Goal: Information Seeking & Learning: Learn about a topic

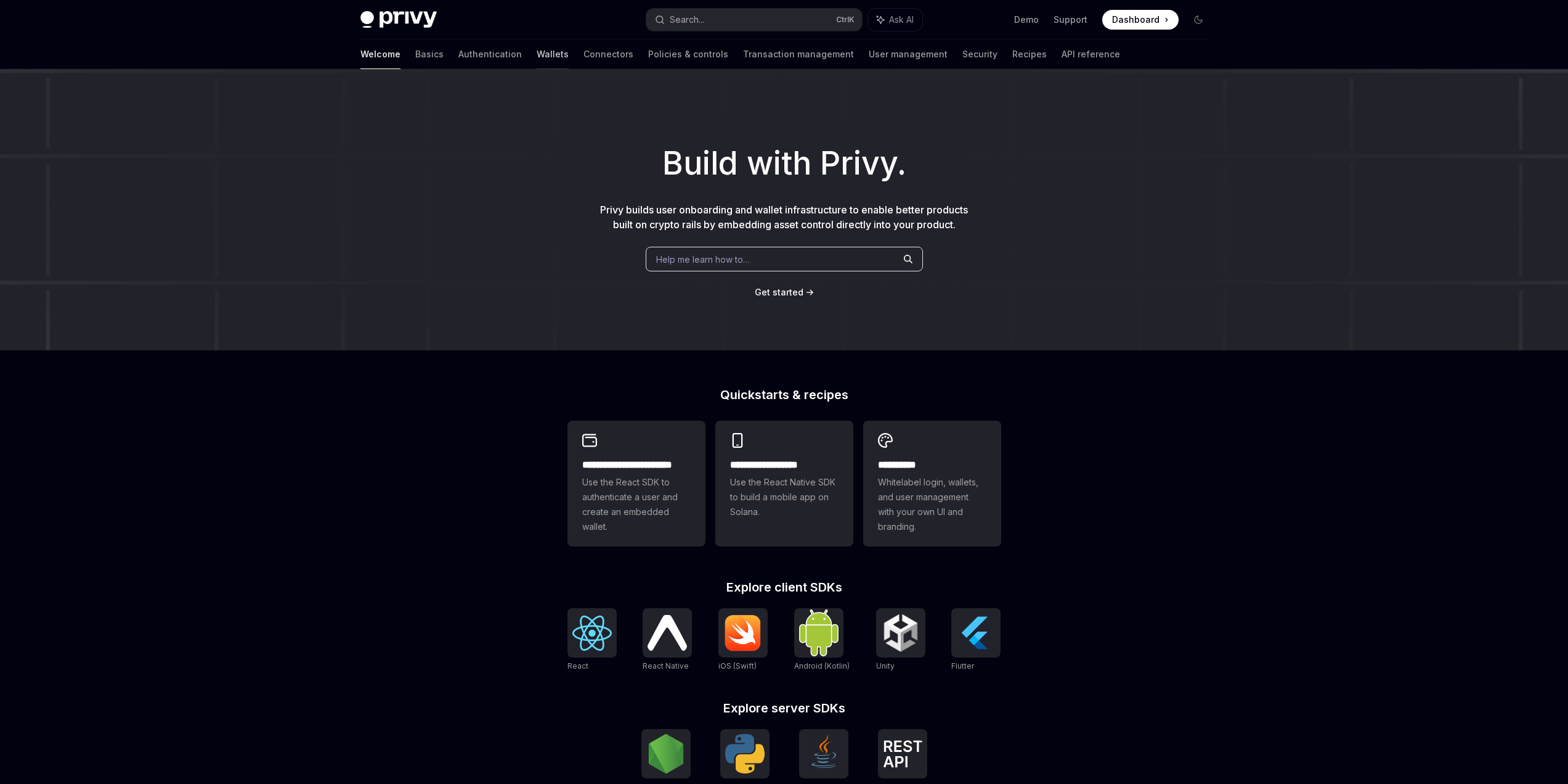
click at [537, 51] on link "Wallets" at bounding box center [553, 55] width 32 height 30
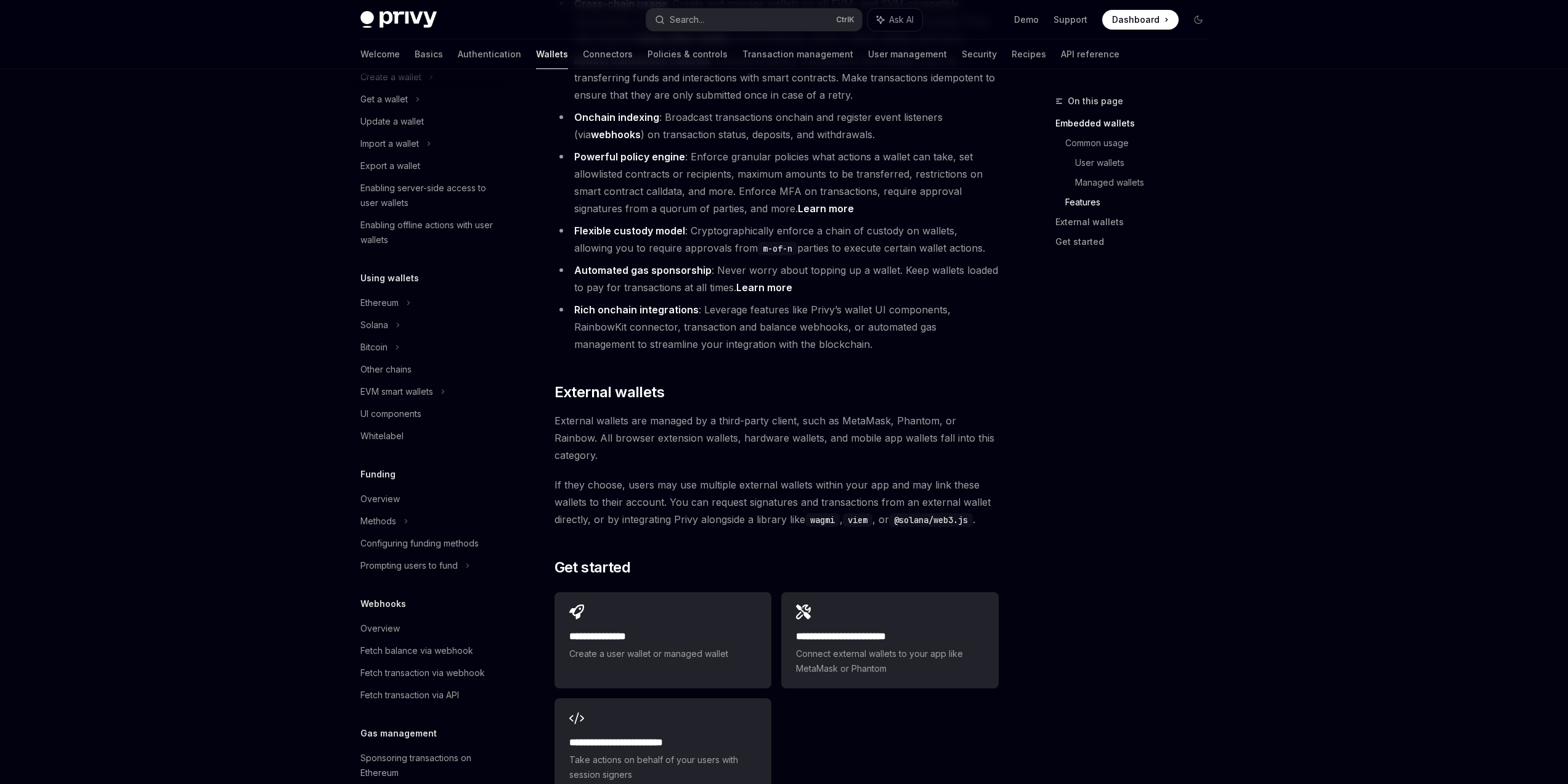
scroll to position [185, 0]
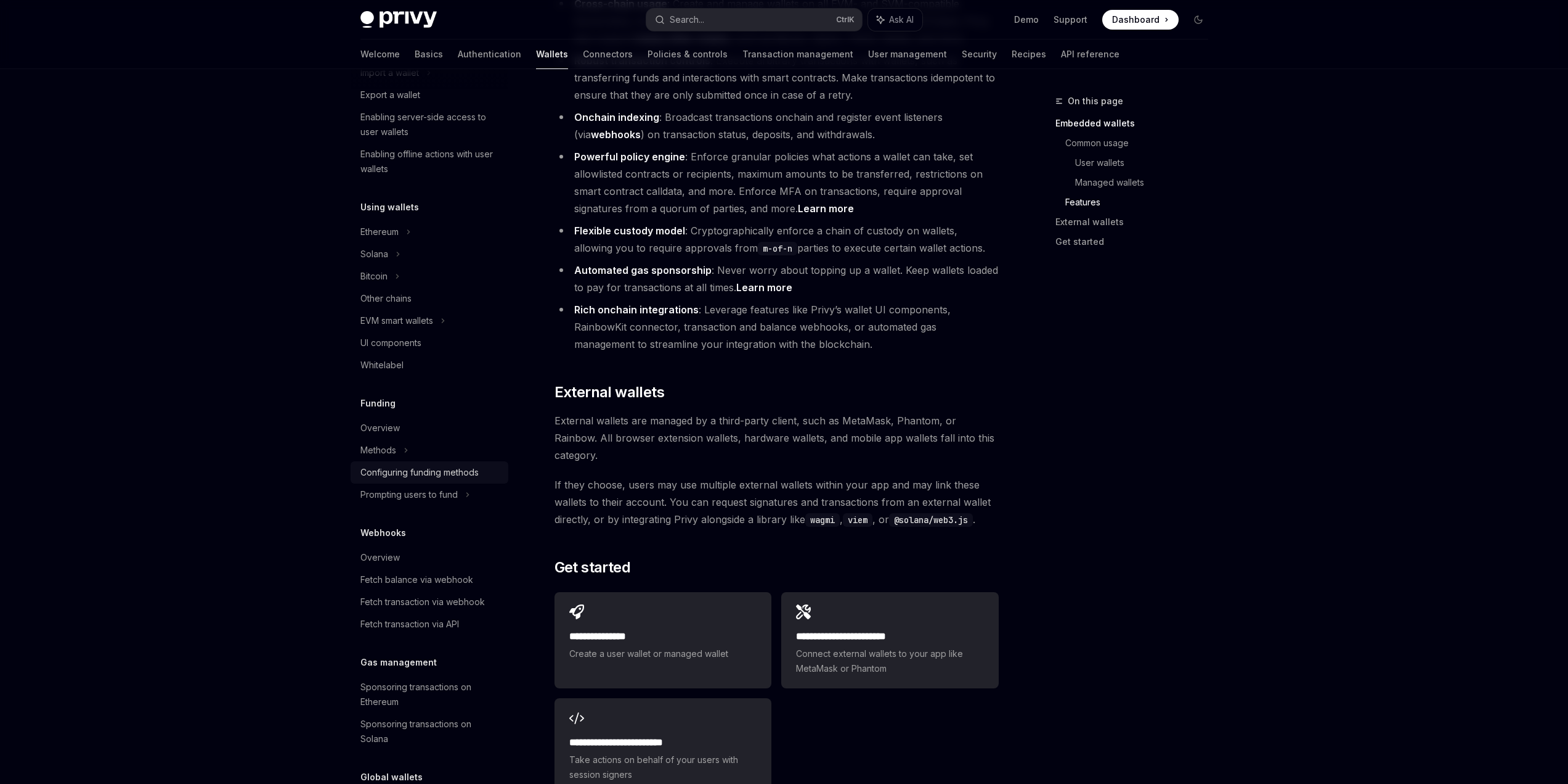
click at [457, 474] on div "Configuring funding methods" at bounding box center [419, 472] width 118 height 15
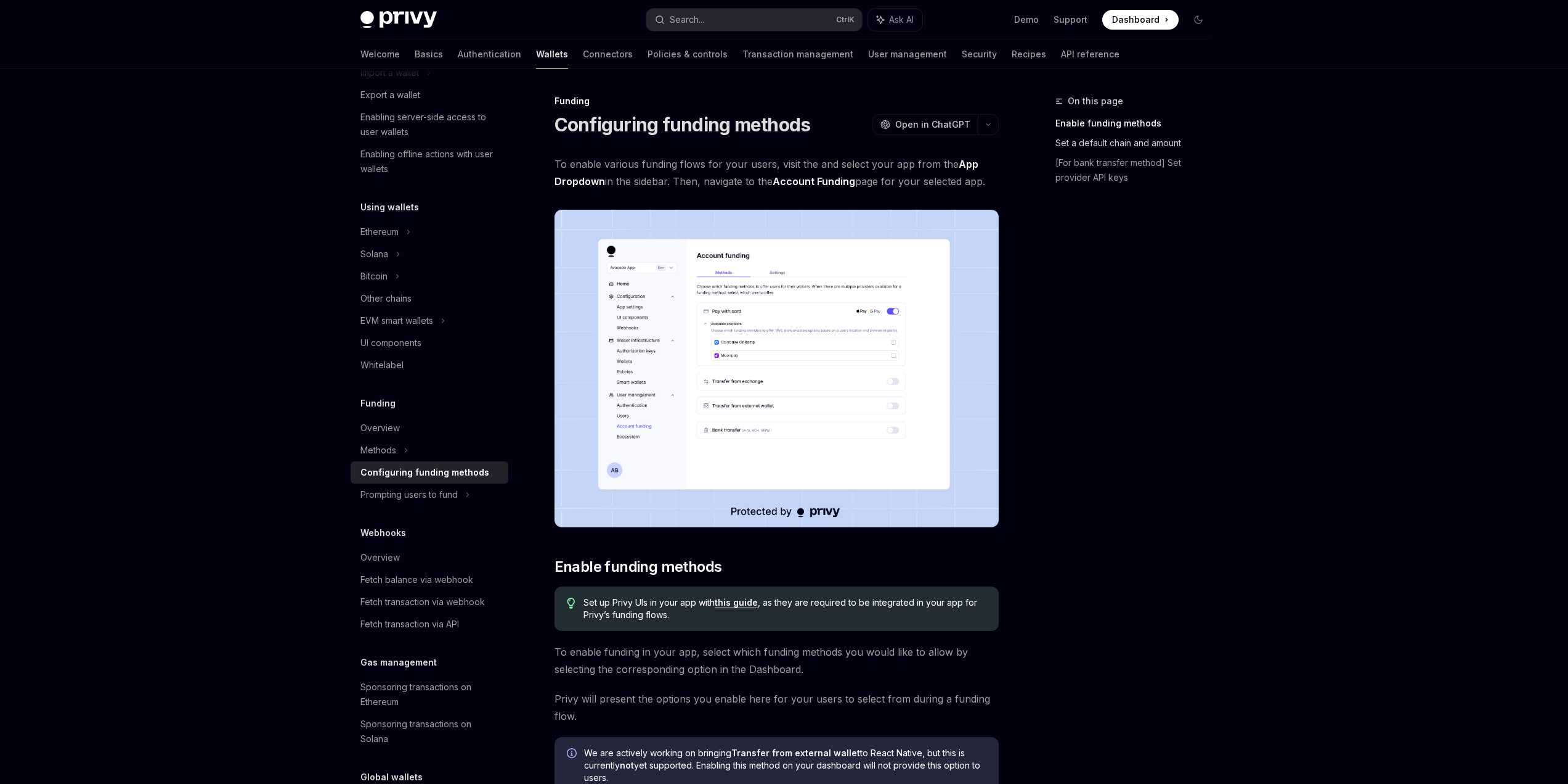
click at [1133, 144] on link "Set a default chain and amount" at bounding box center [1136, 142] width 163 height 19
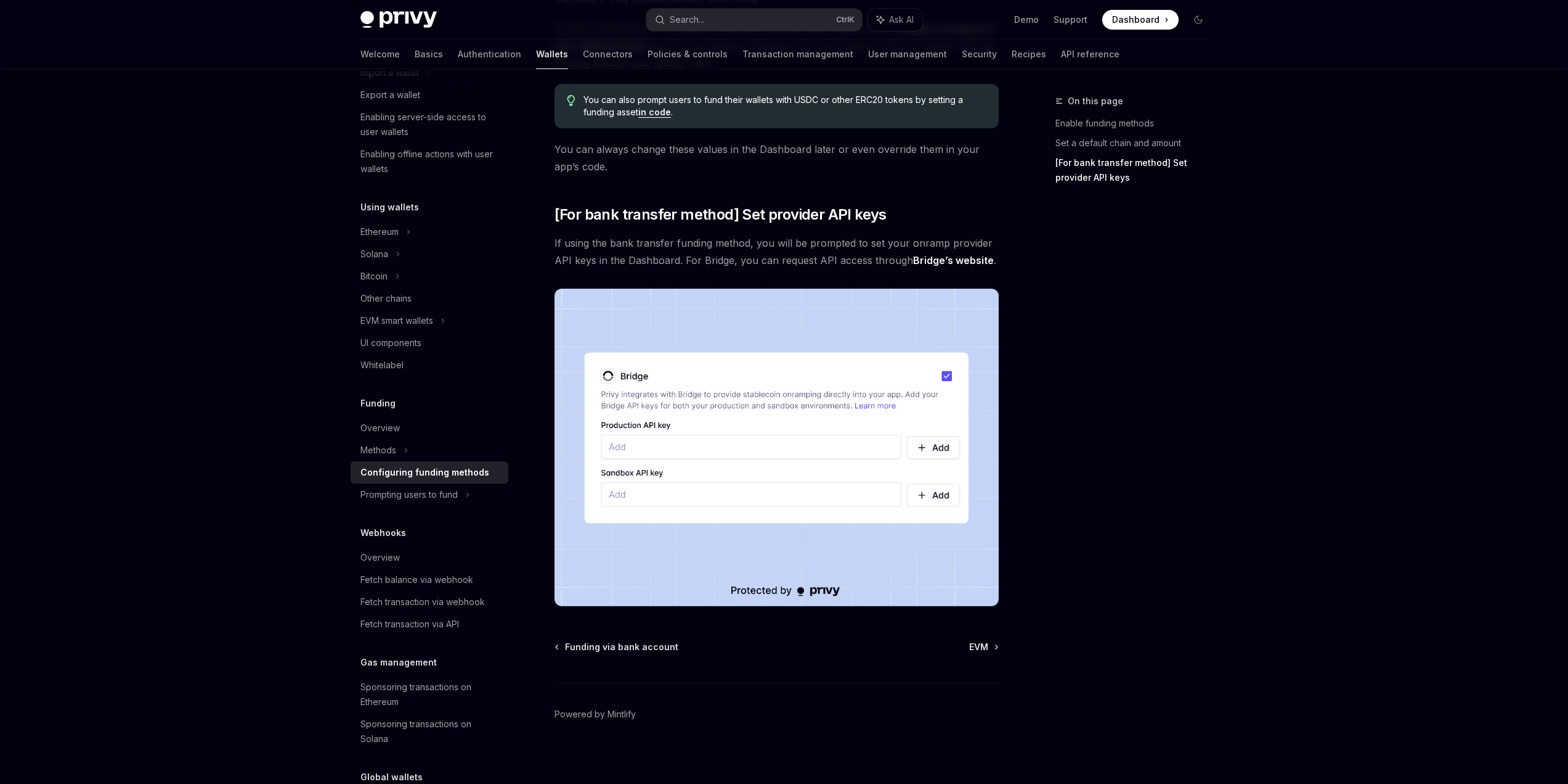
scroll to position [920, 0]
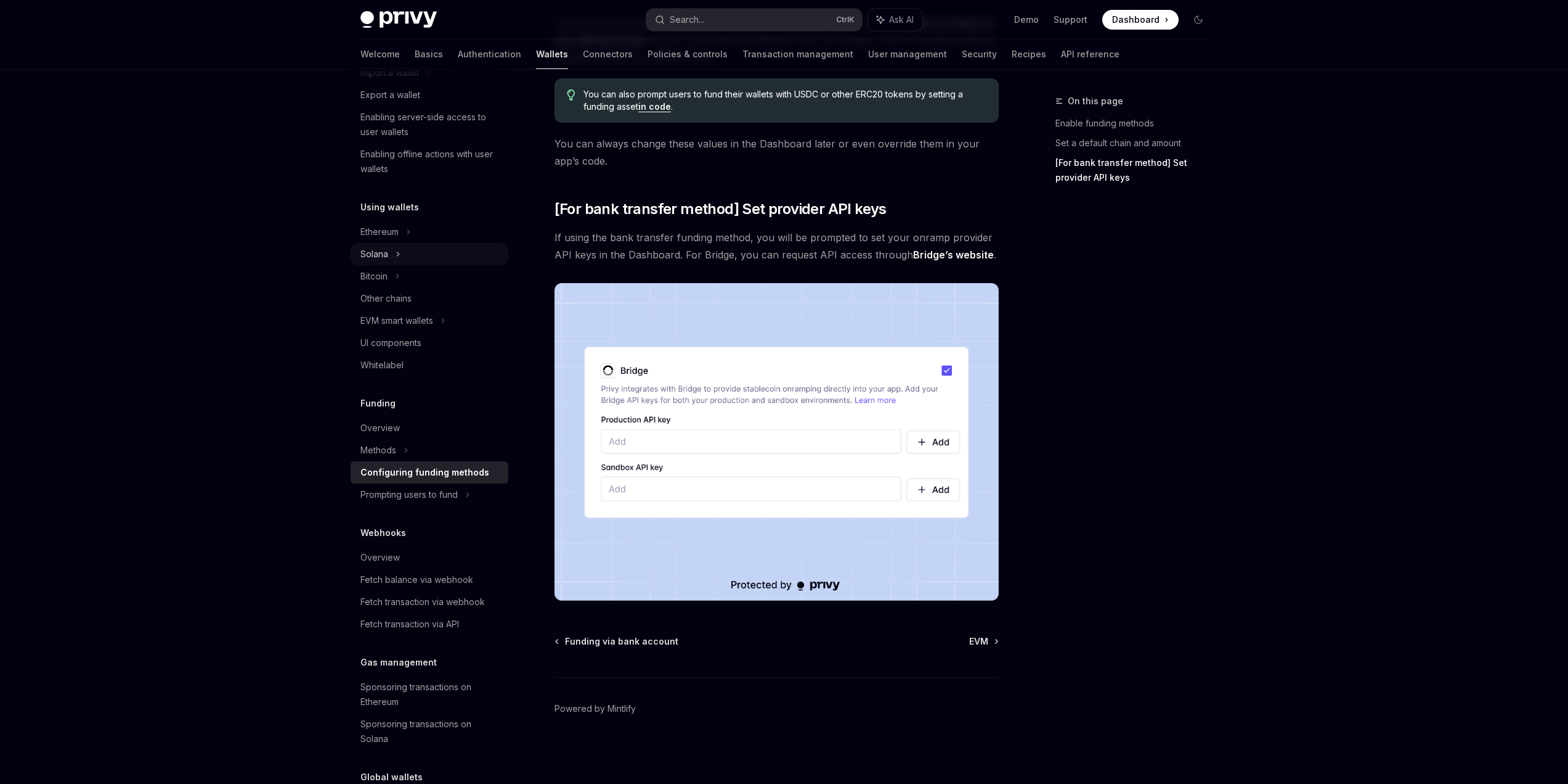
click at [419, 40] on div "Solana" at bounding box center [429, 29] width 158 height 22
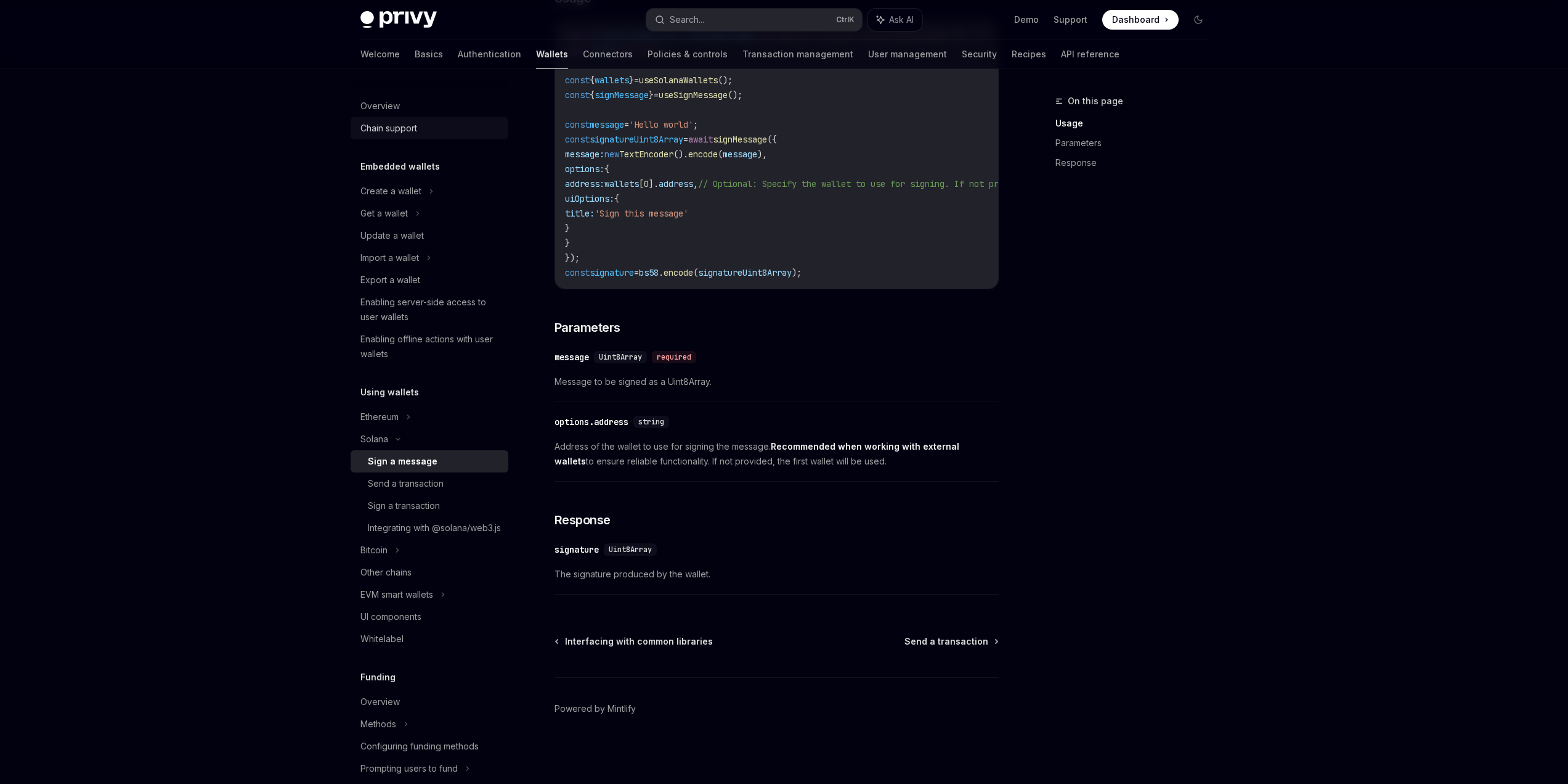
click at [405, 134] on div "Chain support" at bounding box center [388, 129] width 56 height 15
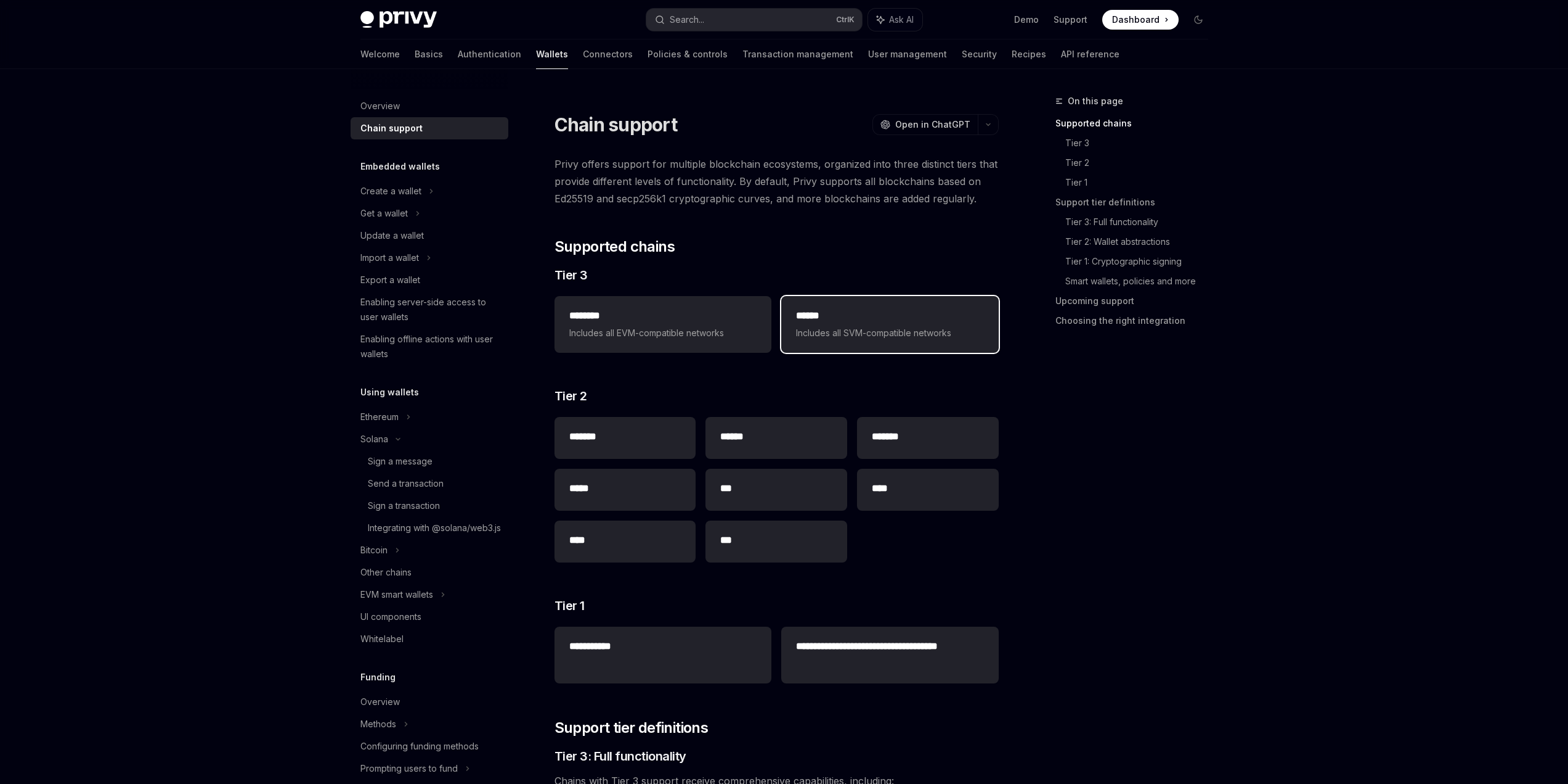
click at [839, 332] on span "Includes all SVM-compatible networks" at bounding box center [890, 333] width 188 height 15
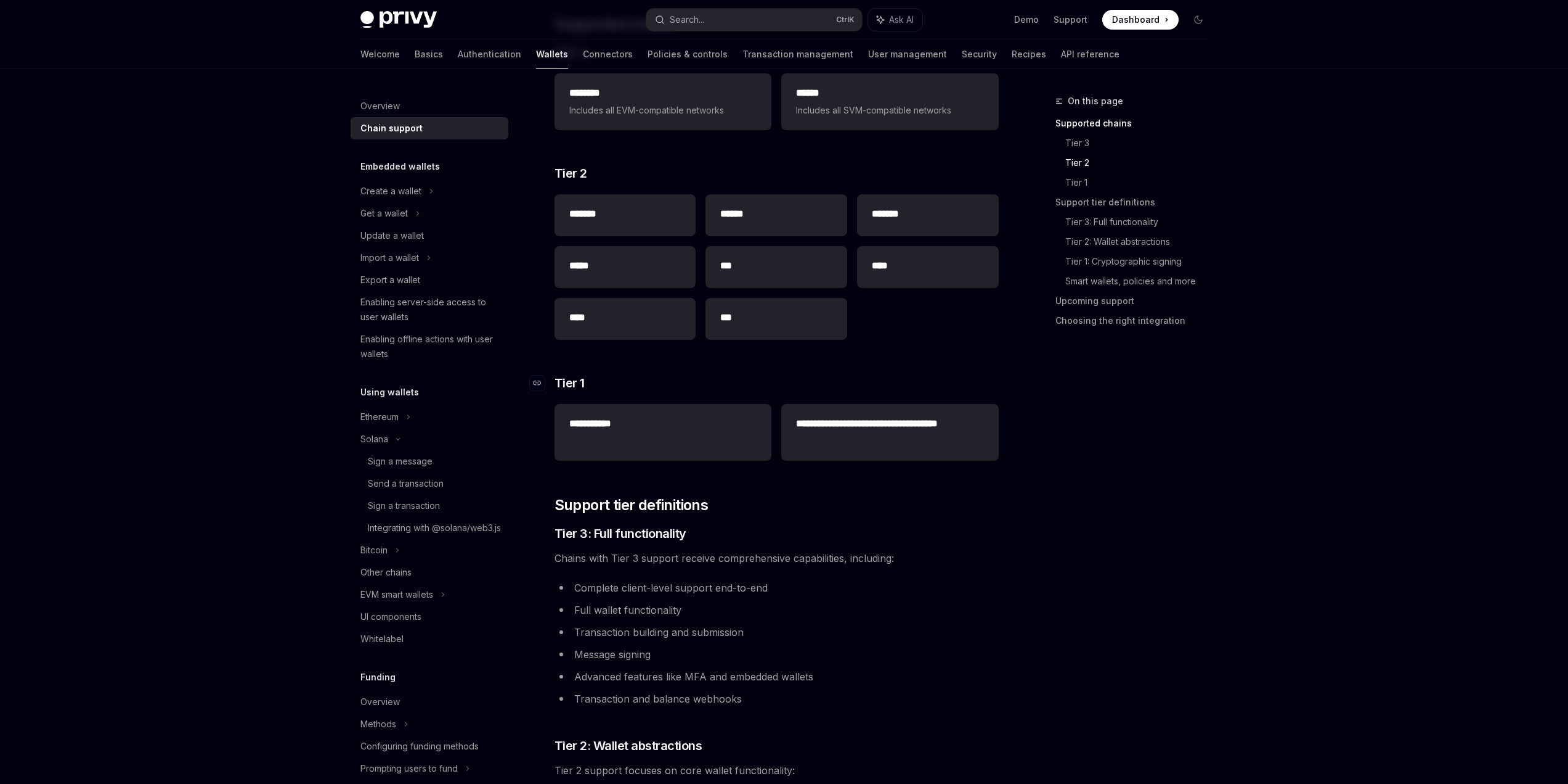
scroll to position [370, 0]
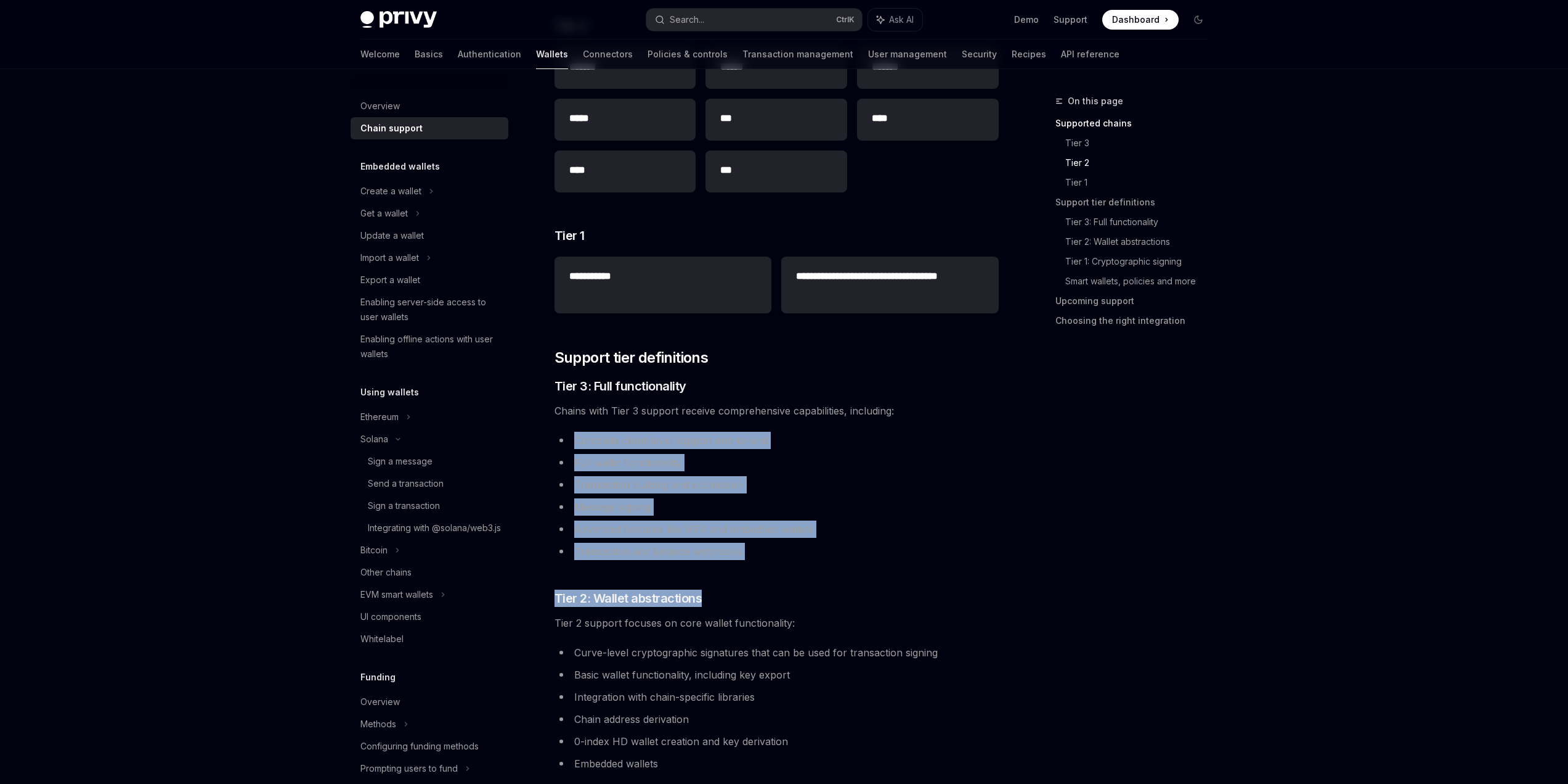
drag, startPoint x: 680, startPoint y: 572, endPoint x: 593, endPoint y: 408, distance: 185.6
click at [555, 432] on div "**********" at bounding box center [776, 657] width 444 height 1744
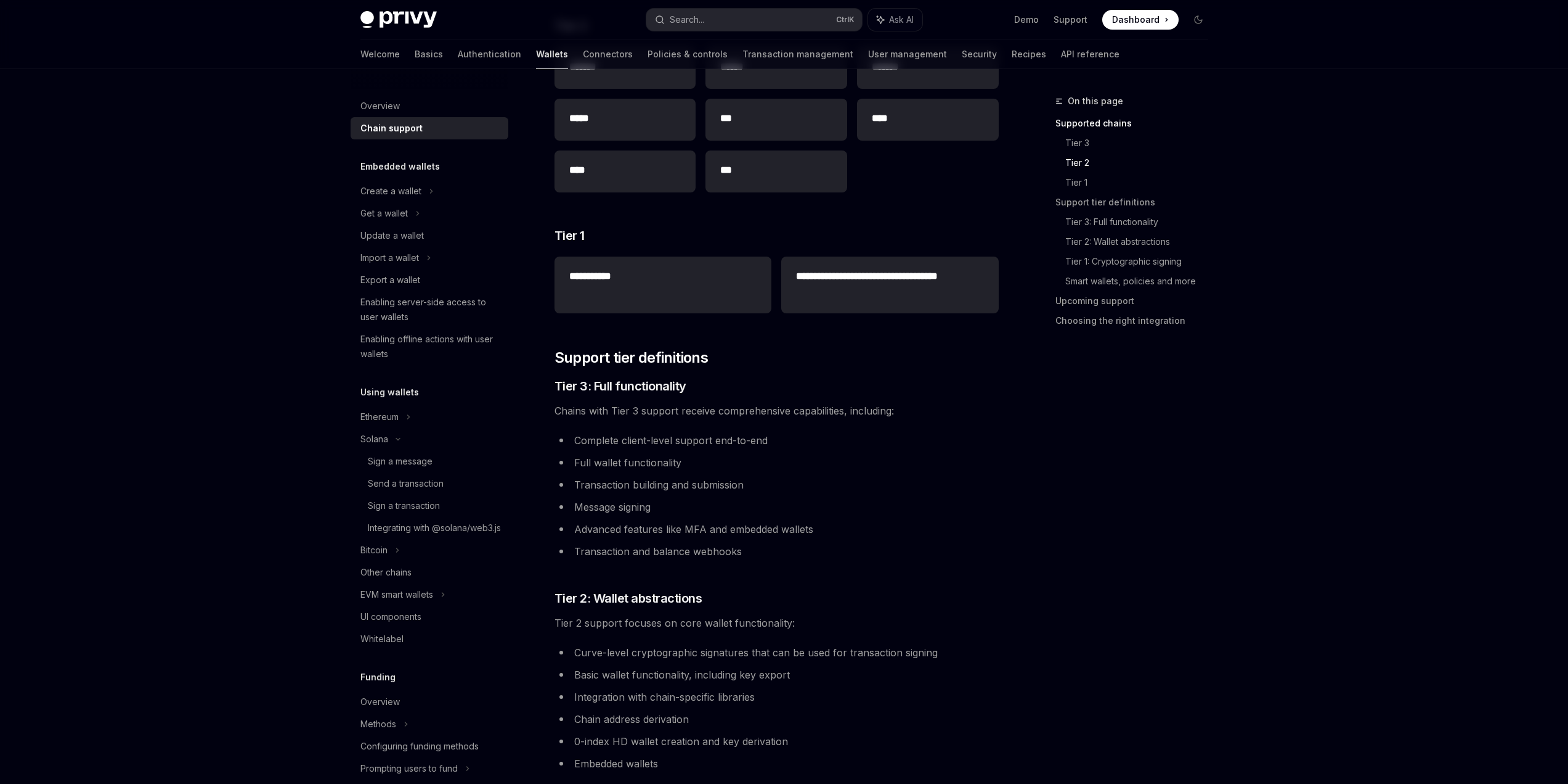
click at [664, 401] on div "**********" at bounding box center [776, 657] width 444 height 1744
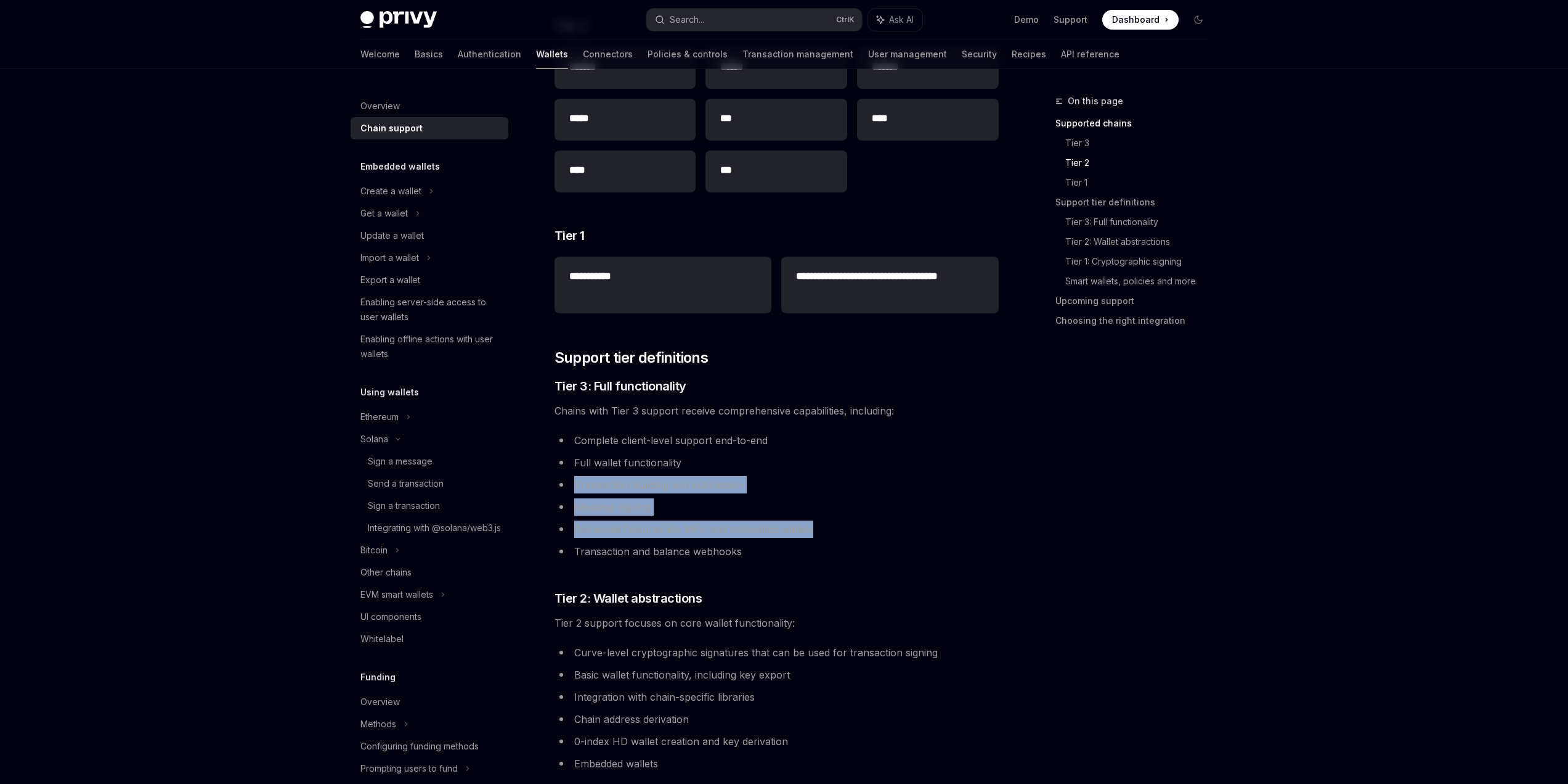
drag, startPoint x: 815, startPoint y: 543, endPoint x: 540, endPoint y: 477, distance: 282.8
click at [540, 477] on div "**********" at bounding box center [661, 717] width 680 height 1989
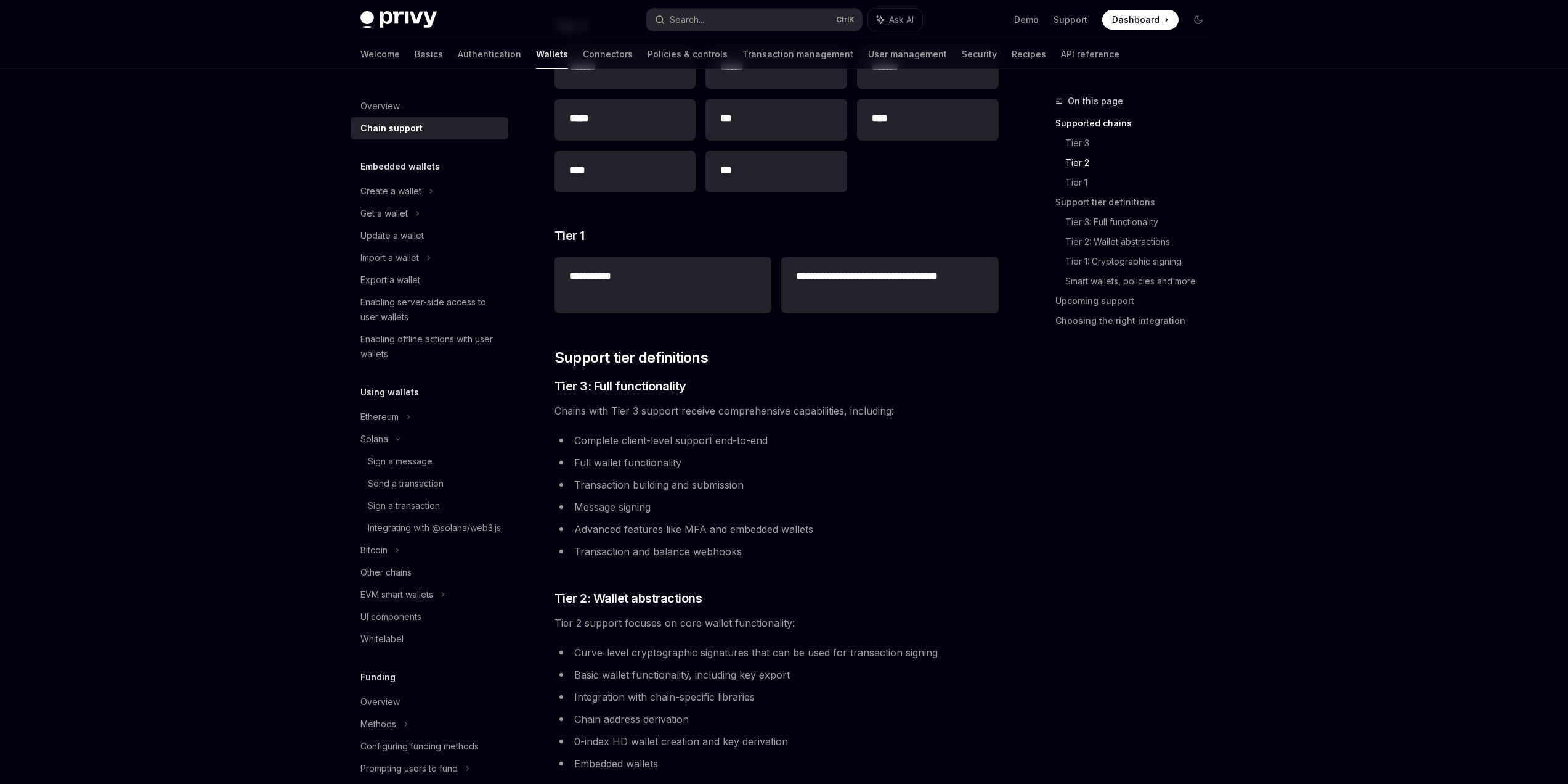
click at [607, 455] on li "Full wallet functionality" at bounding box center [776, 462] width 444 height 18
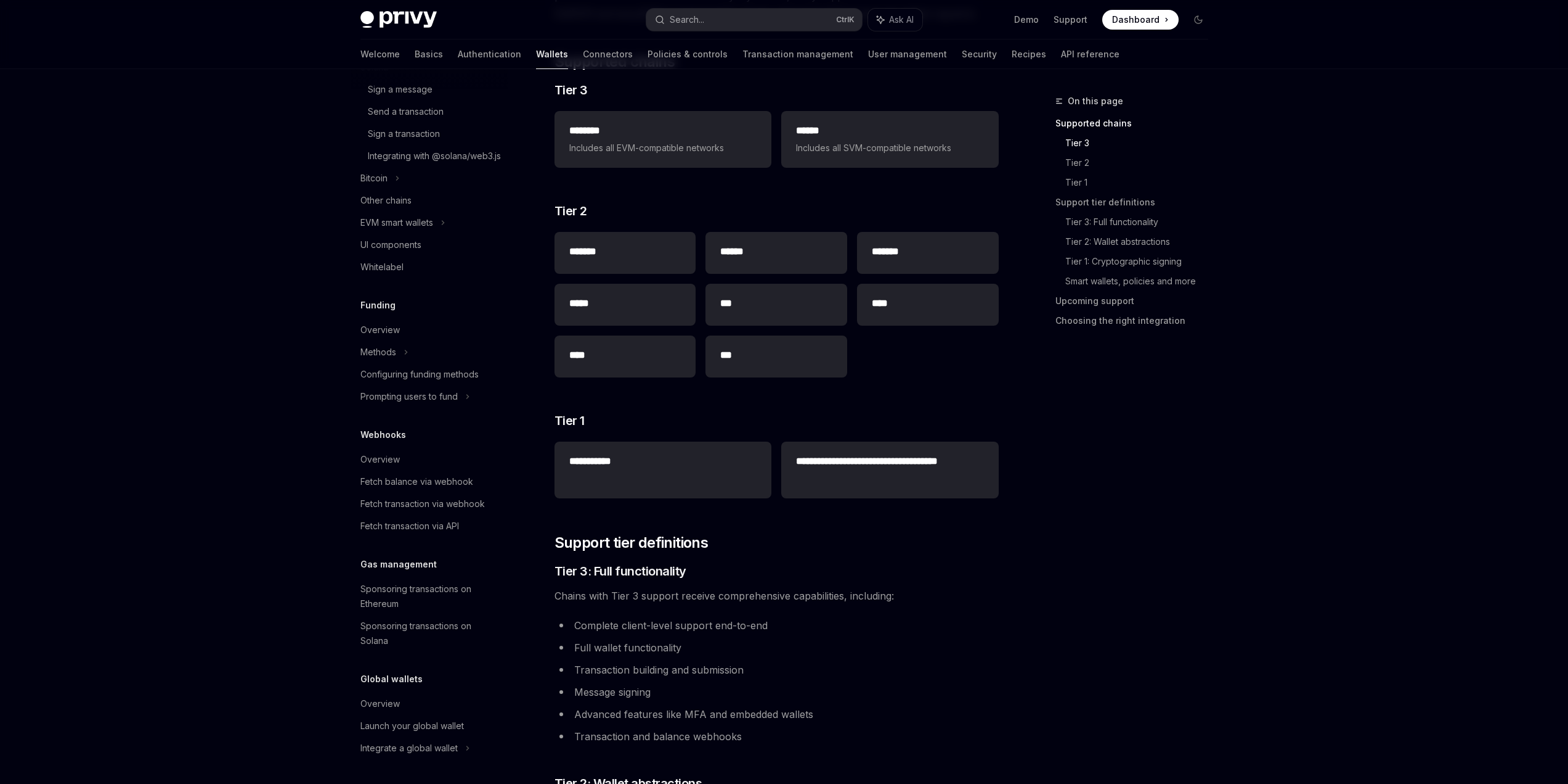
scroll to position [386, 0]
click at [387, 186] on div "Integrate a global wallet" at bounding box center [373, 178] width 27 height 15
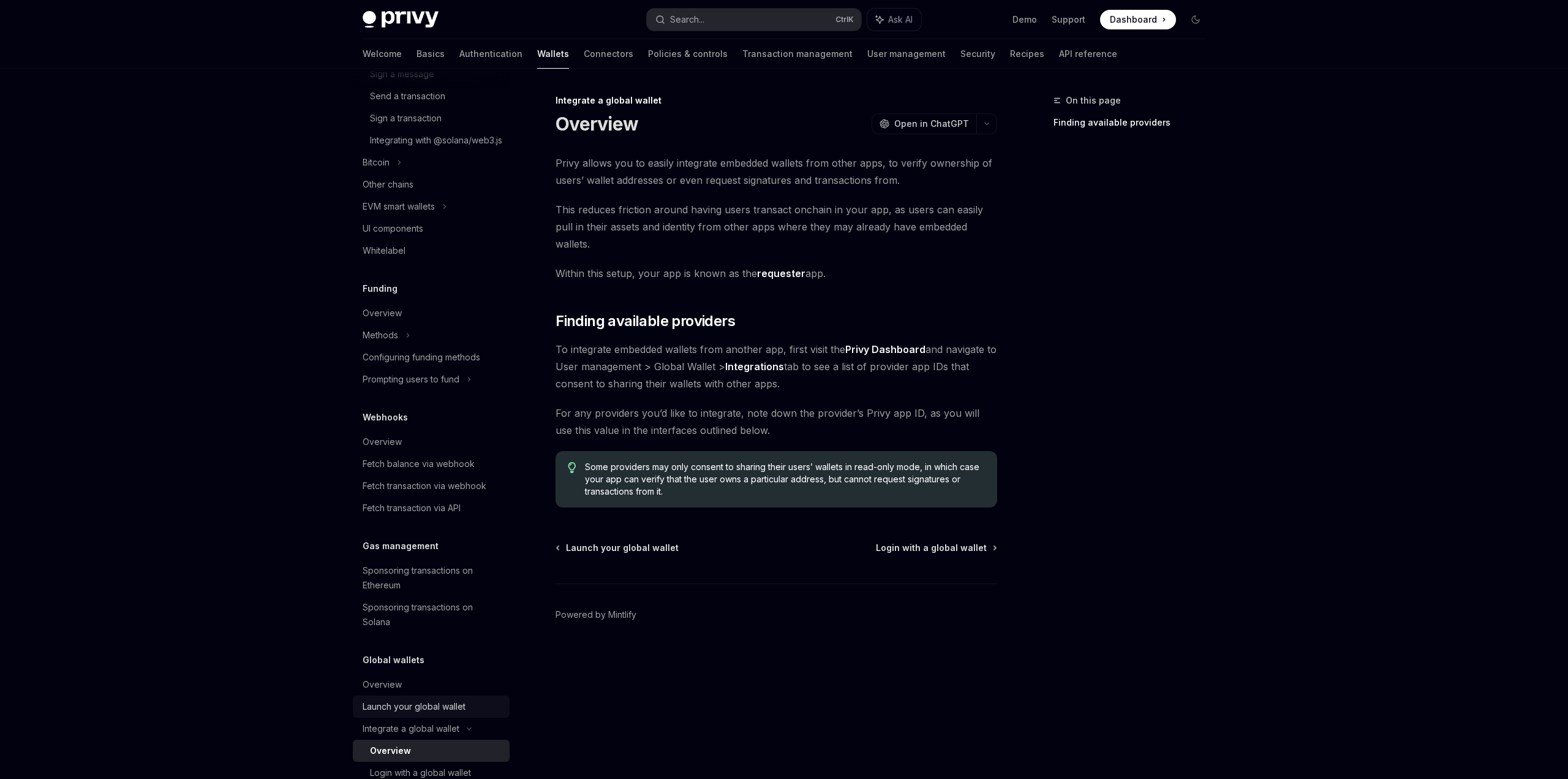
click at [454, 714] on div "Launch your global wallet" at bounding box center [414, 706] width 103 height 15
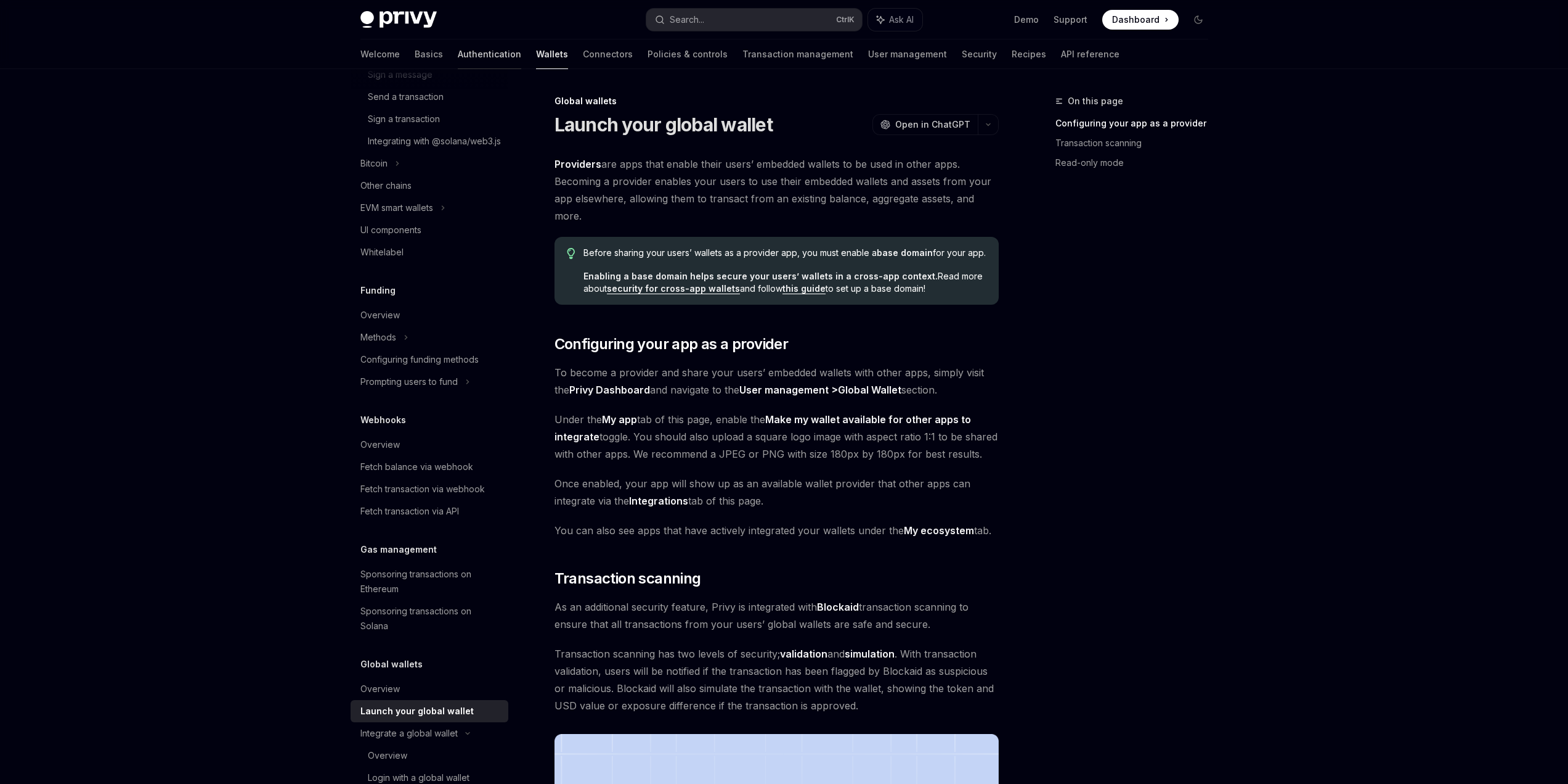
click at [457, 56] on link "Authentication" at bounding box center [489, 55] width 64 height 30
type textarea "*"
